Goal: Information Seeking & Learning: Check status

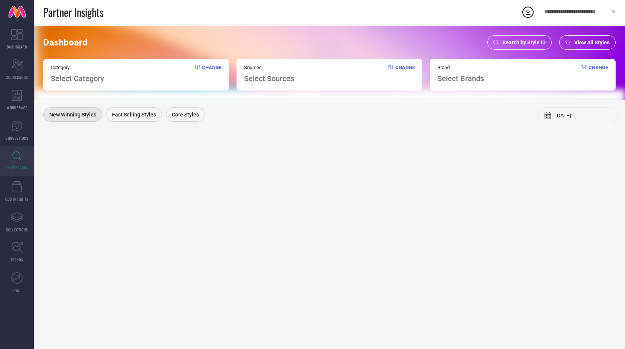
click at [520, 48] on div "Search by Style ID" at bounding box center [519, 42] width 64 height 14
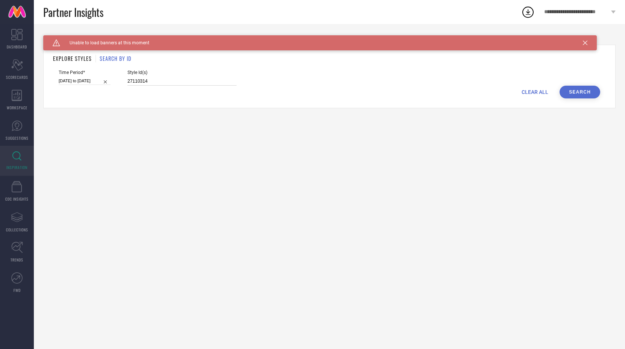
click at [201, 83] on input "27110314" at bounding box center [181, 81] width 109 height 9
type input "33987430 29996635 30757071 30961955 33089922 30645414 34294785 34782497 3307126…"
click at [89, 77] on input "[DATE] to [DATE]" at bounding box center [85, 81] width 52 height 8
select select "8"
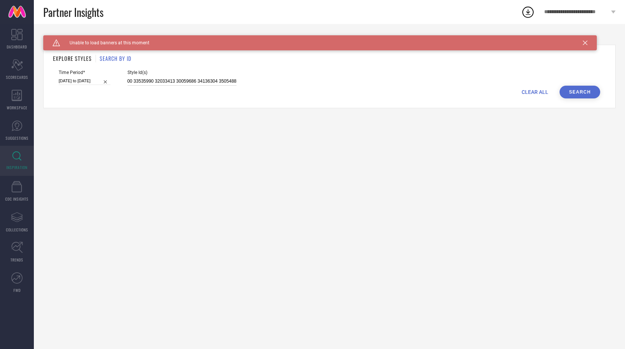
select select "2025"
select select "9"
select select "2025"
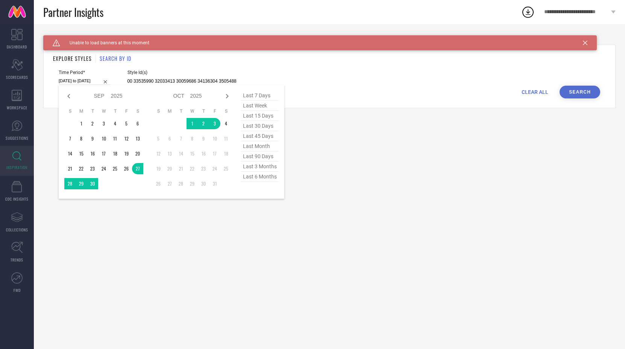
type input "33987430 29996635 30757071 30961955 33089922 30645414 34294785 34782497 3307126…"
click at [255, 115] on span "last 15 days" at bounding box center [260, 116] width 38 height 10
type input "[DATE] to [DATE]"
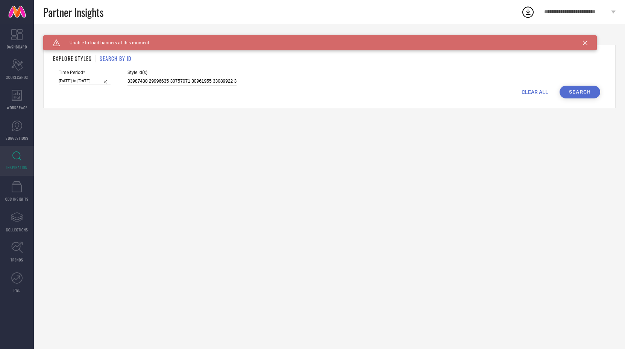
click at [565, 91] on button "Search" at bounding box center [579, 92] width 41 height 13
